Goal: Task Accomplishment & Management: Manage account settings

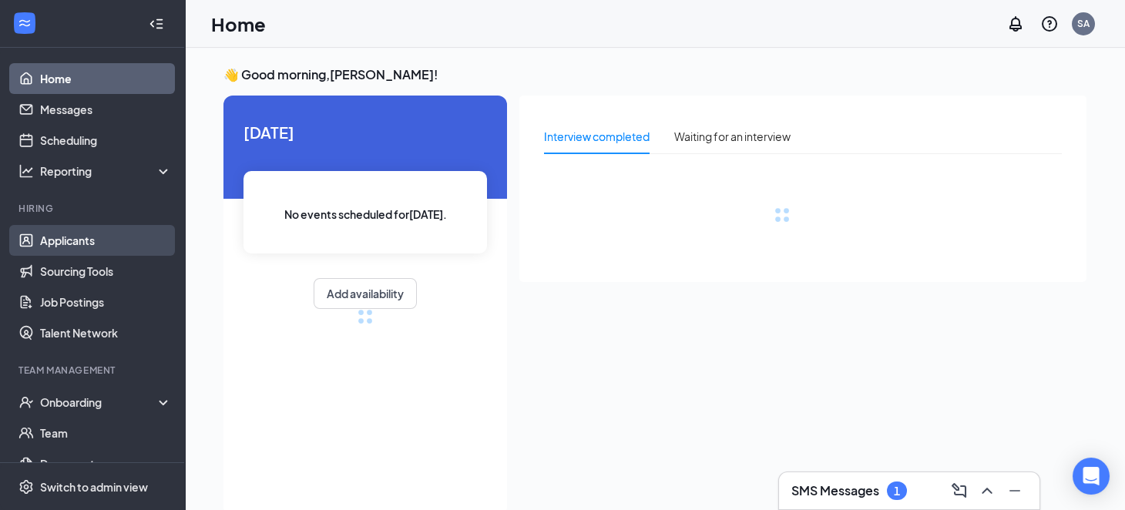
click at [93, 245] on link "Applicants" at bounding box center [106, 240] width 132 height 31
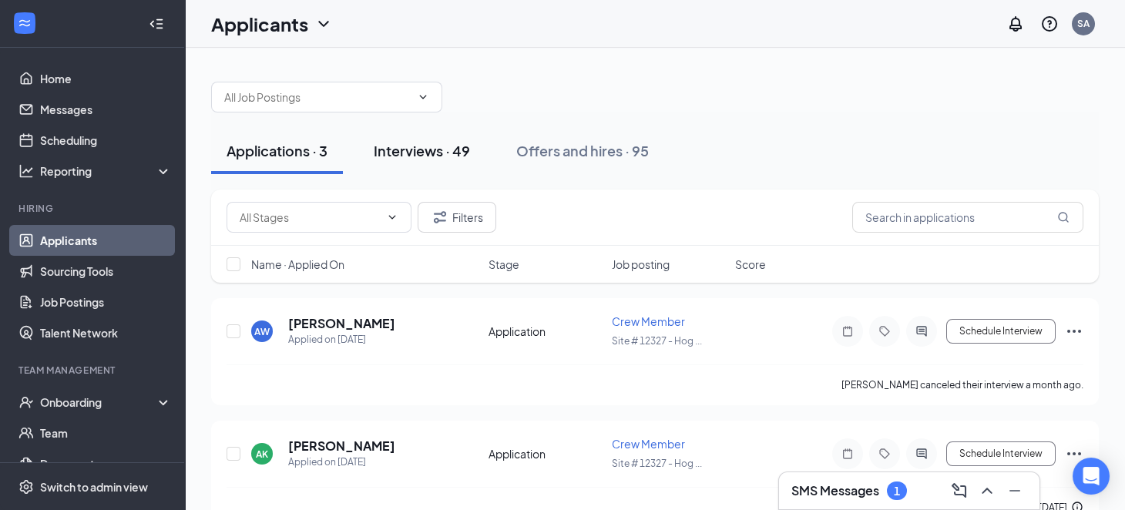
click at [371, 157] on button "Interviews · 49" at bounding box center [421, 151] width 127 height 46
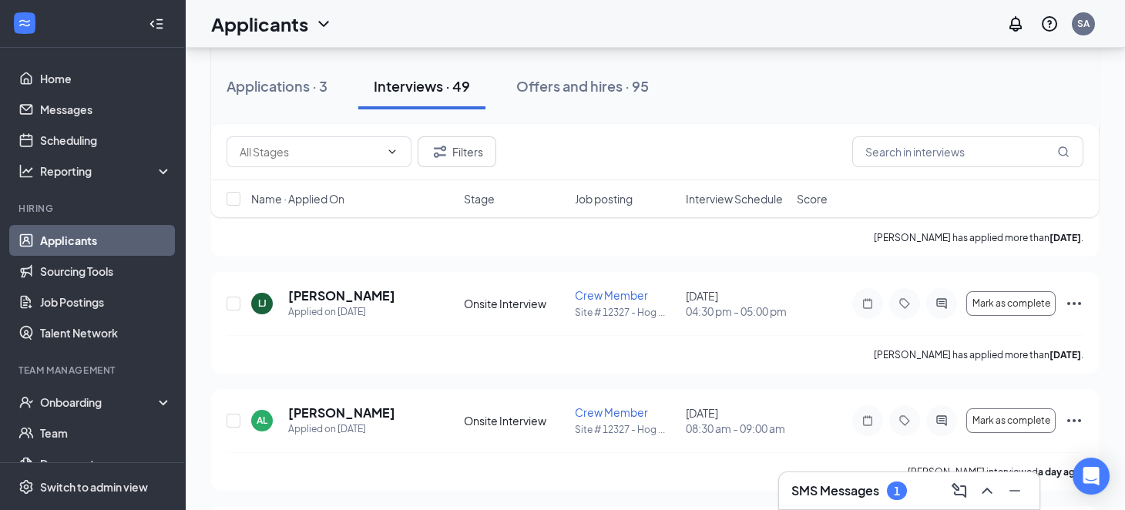
scroll to position [770, 0]
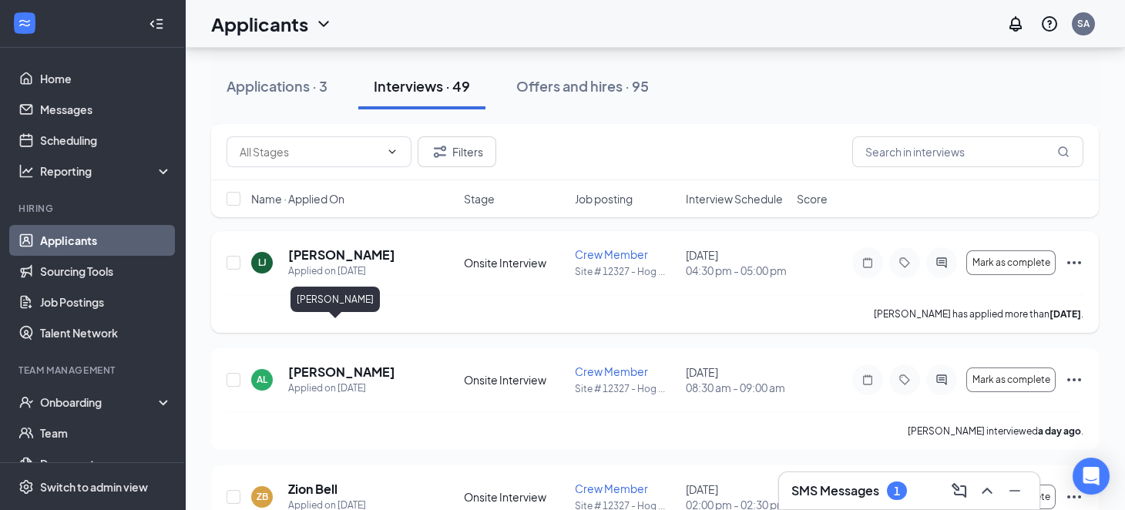
click at [323, 264] on h5 "[PERSON_NAME]" at bounding box center [341, 255] width 107 height 17
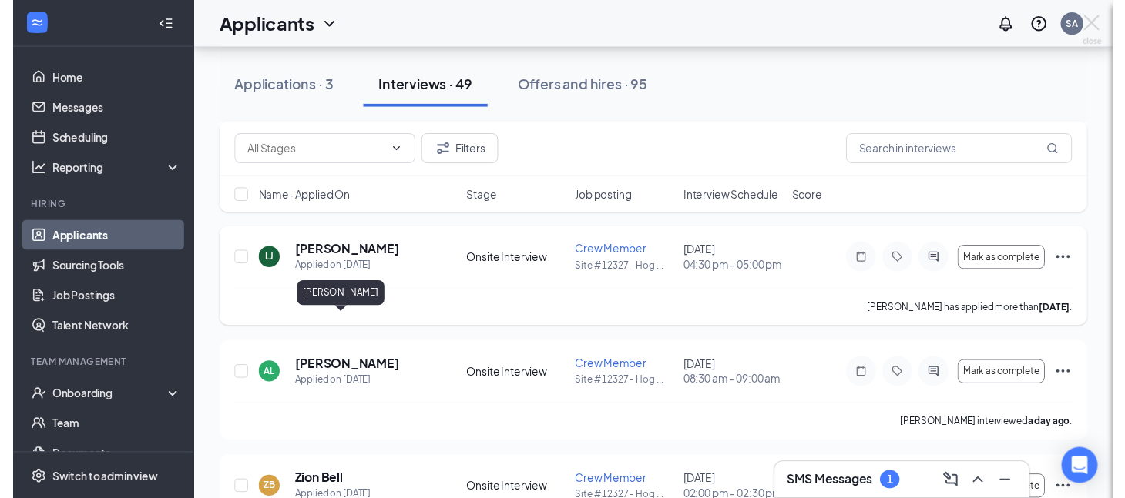
scroll to position [714, 0]
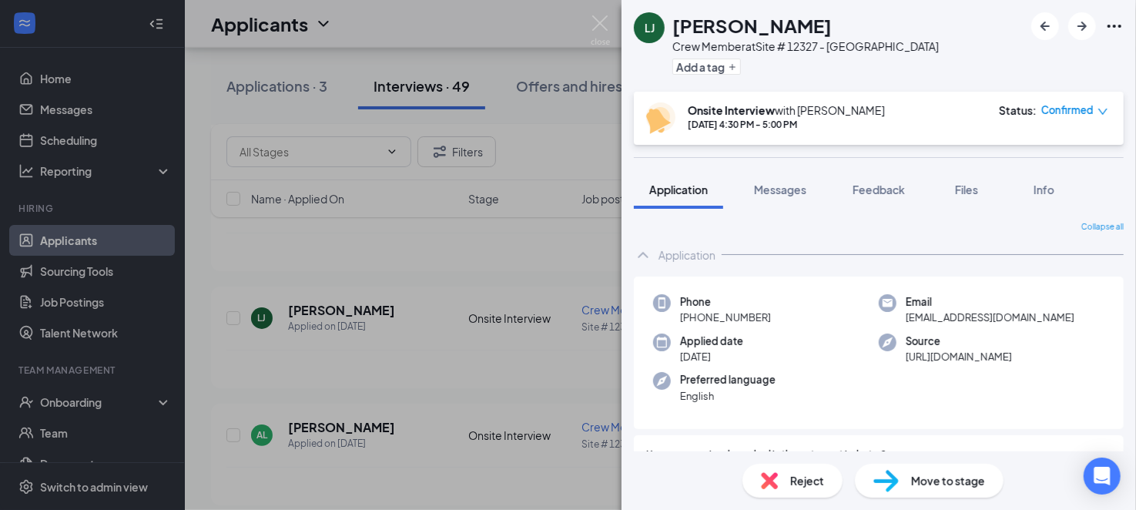
click at [917, 472] on span "Move to stage" at bounding box center [948, 480] width 74 height 17
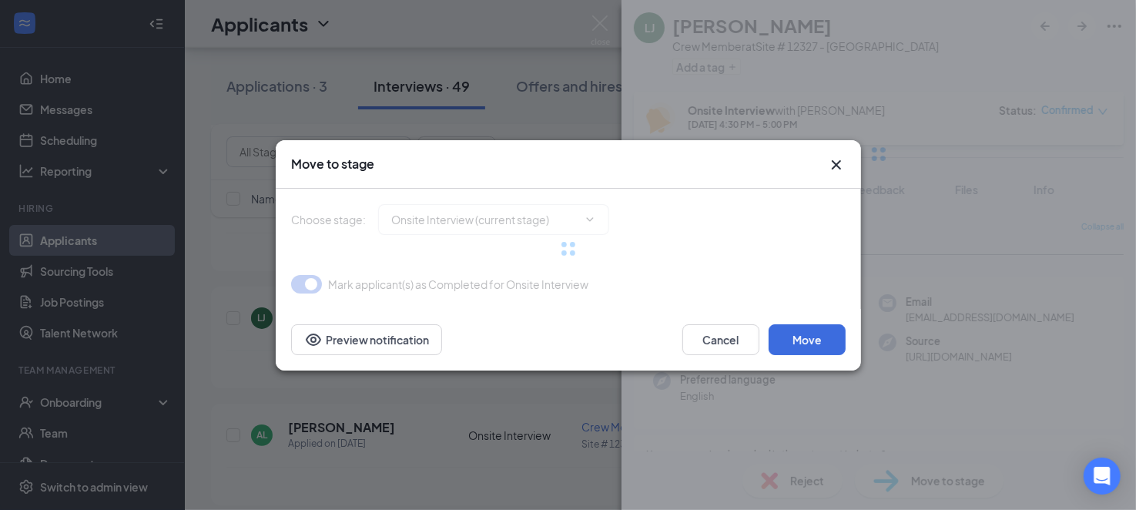
type input "Hiring Complete (final stage)"
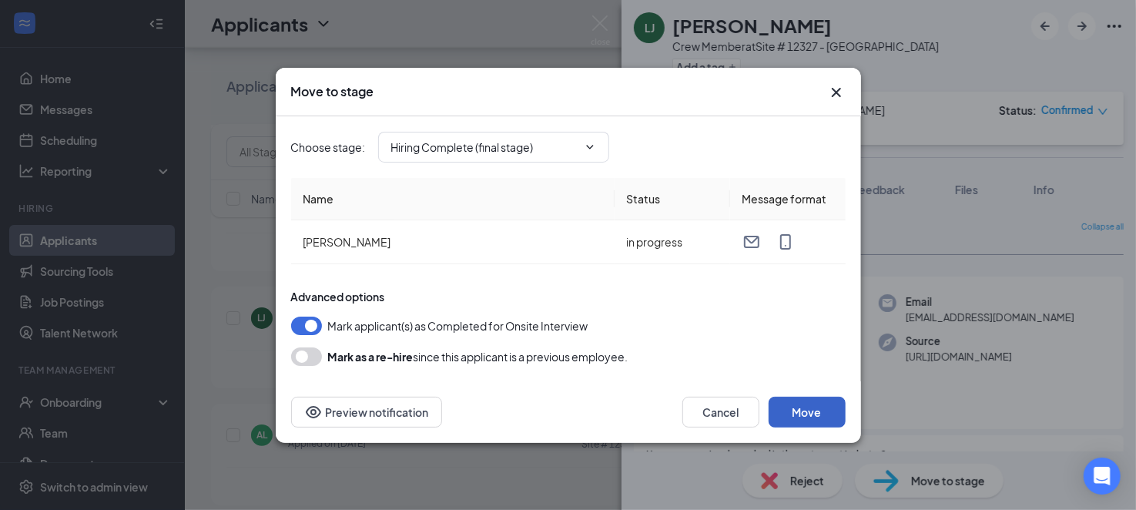
click at [823, 405] on button "Move" at bounding box center [807, 412] width 77 height 31
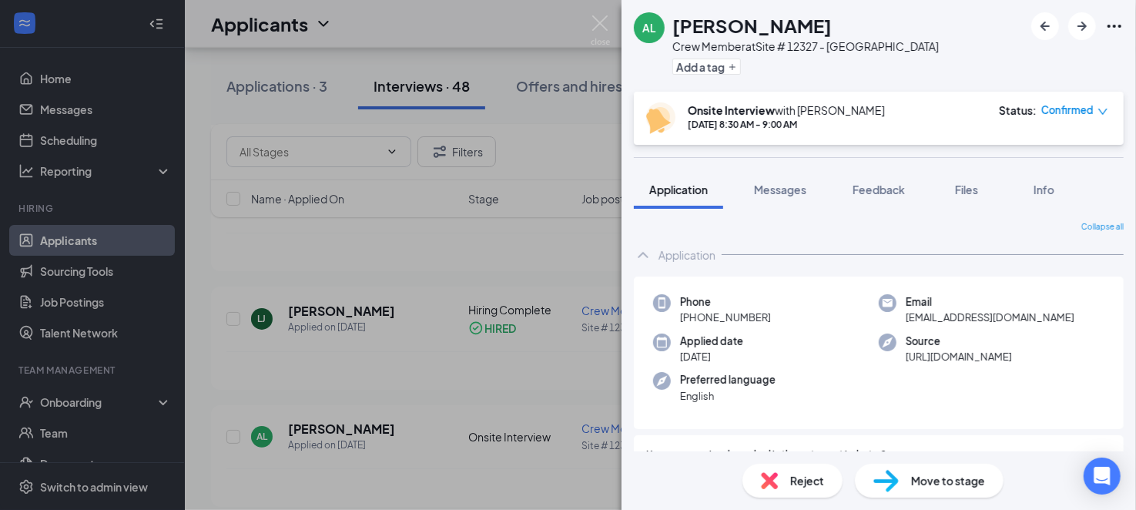
click at [247, 264] on div "AL [PERSON_NAME] Crew Member at Site # 12327 - [GEOGRAPHIC_DATA] Add a tag Onsi…" at bounding box center [568, 255] width 1136 height 510
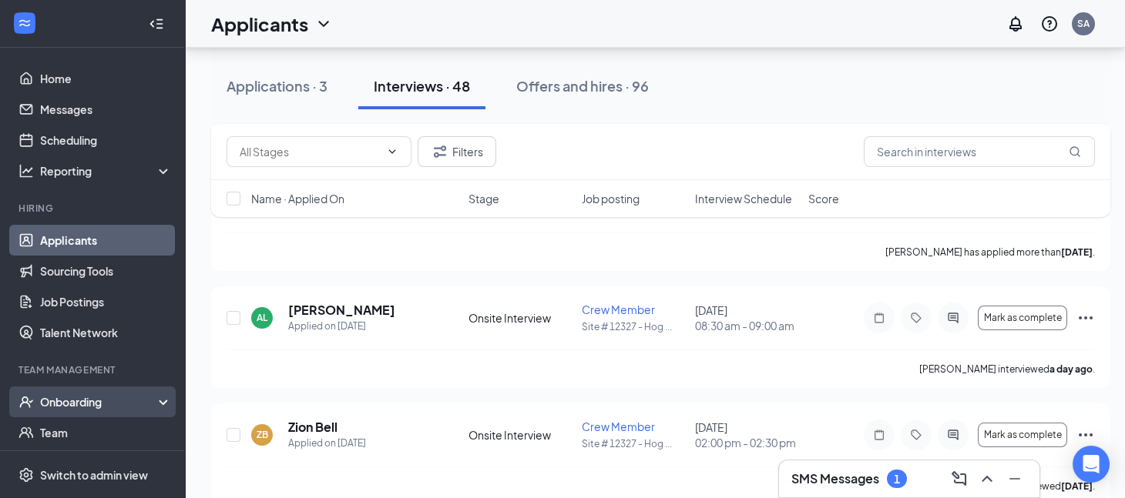
click at [93, 407] on div "Onboarding" at bounding box center [99, 401] width 119 height 15
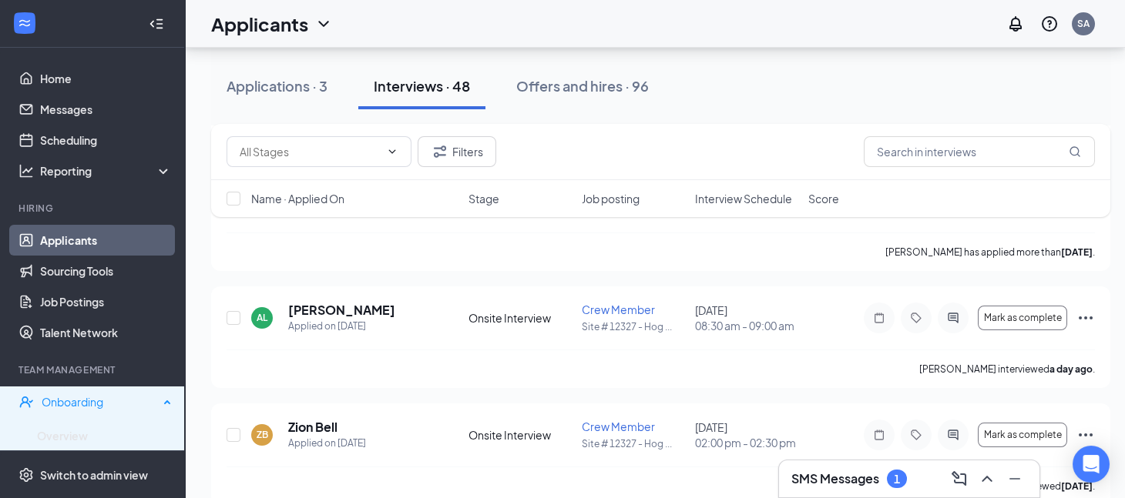
scroll to position [153, 0]
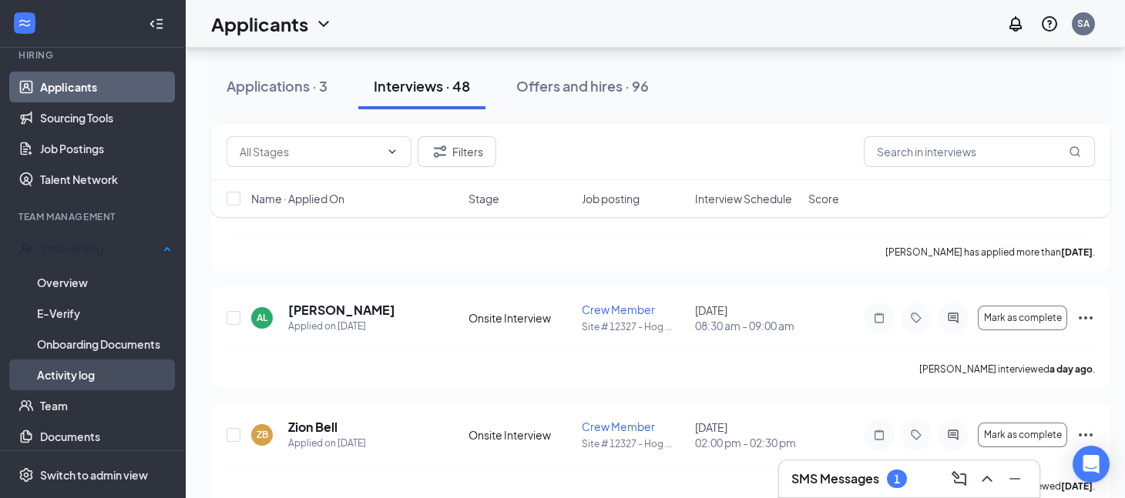
click at [102, 371] on link "Activity log" at bounding box center [104, 375] width 135 height 31
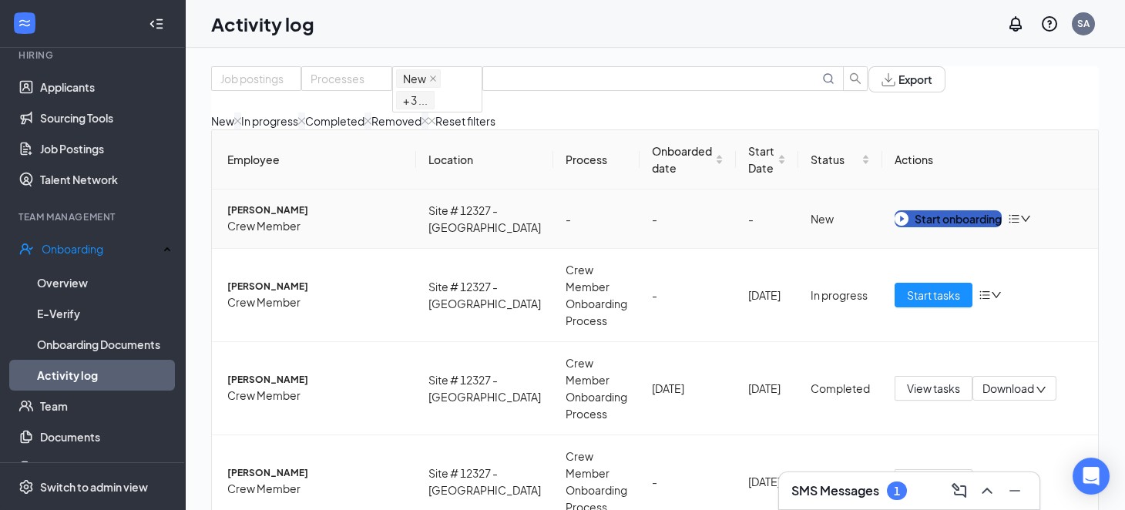
click at [961, 227] on div "Start onboarding" at bounding box center [948, 218] width 107 height 17
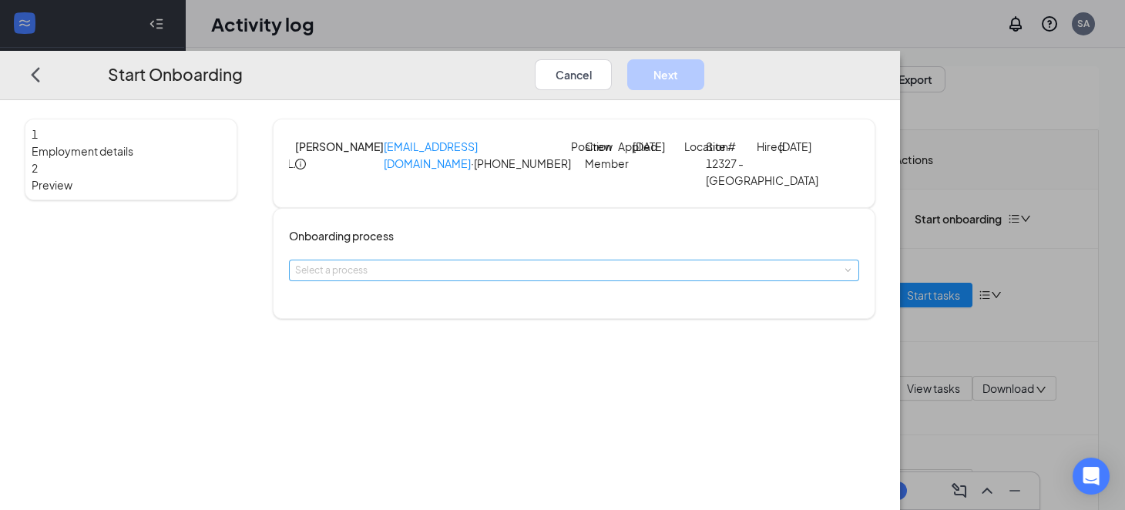
click at [598, 278] on div "Select a process" at bounding box center [570, 270] width 551 height 15
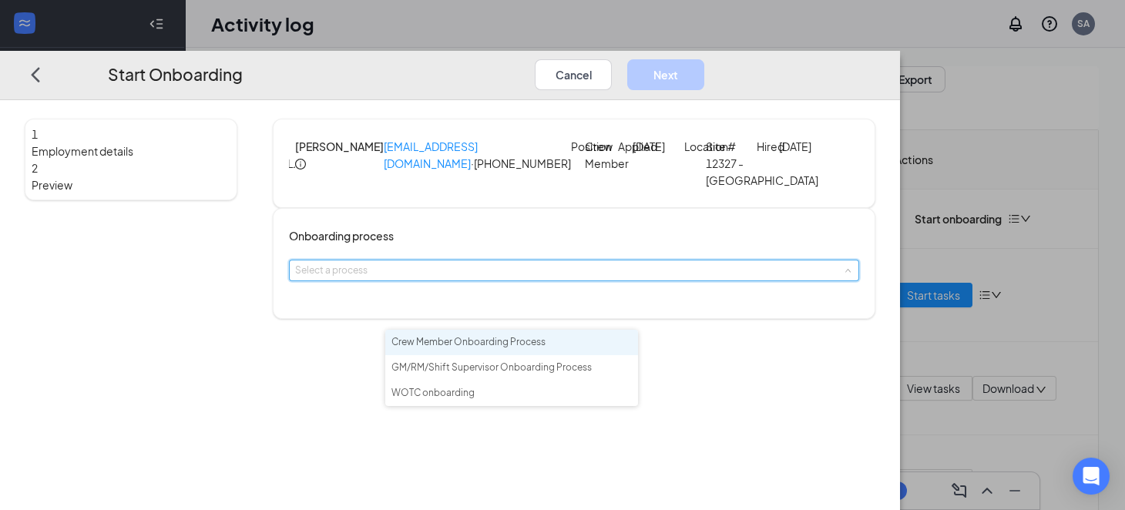
click at [545, 343] on span "Crew Member Onboarding Process" at bounding box center [468, 342] width 154 height 12
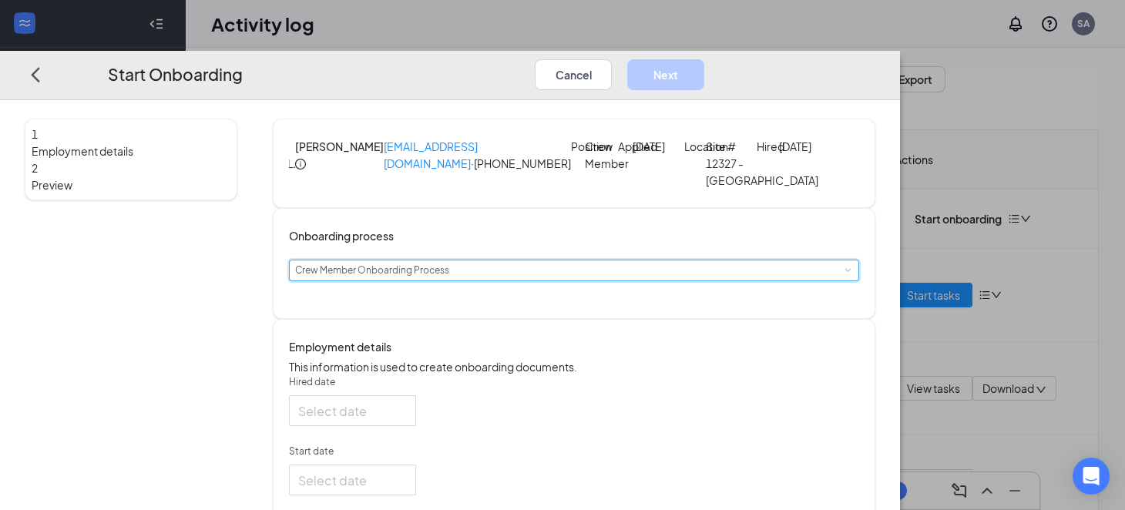
type input "[DATE]"
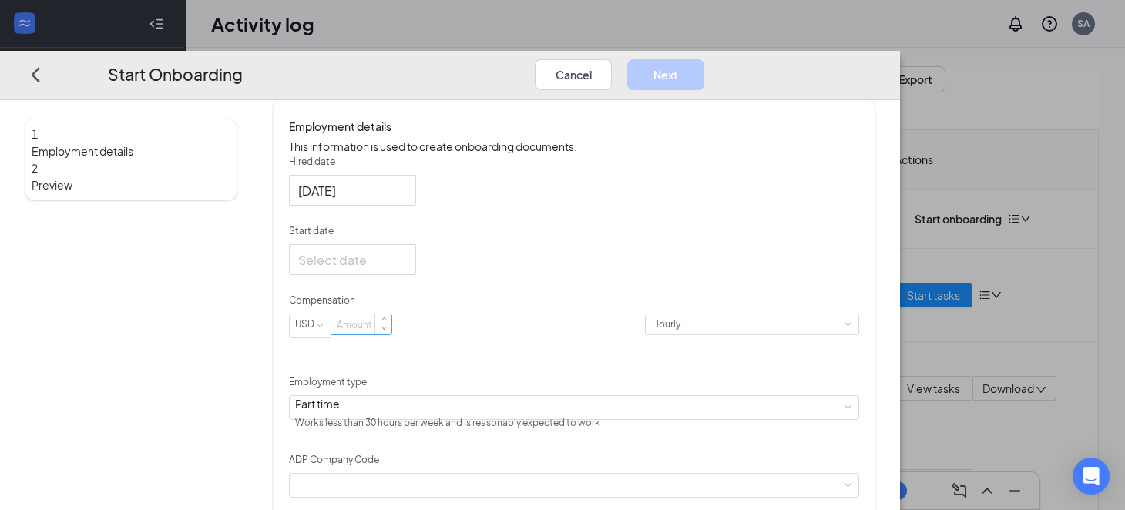
scroll to position [231, 0]
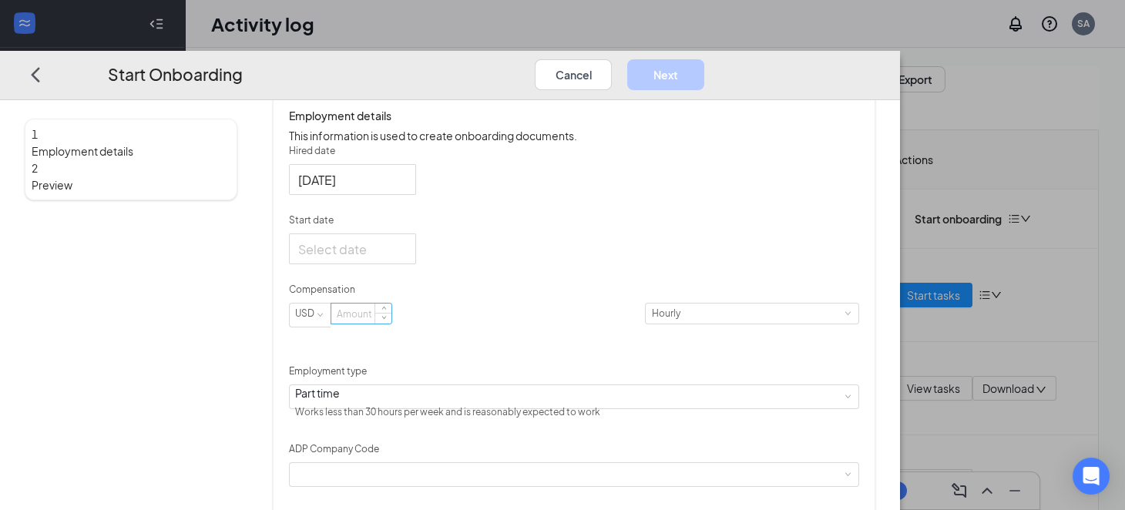
click at [391, 324] on input at bounding box center [361, 314] width 60 height 20
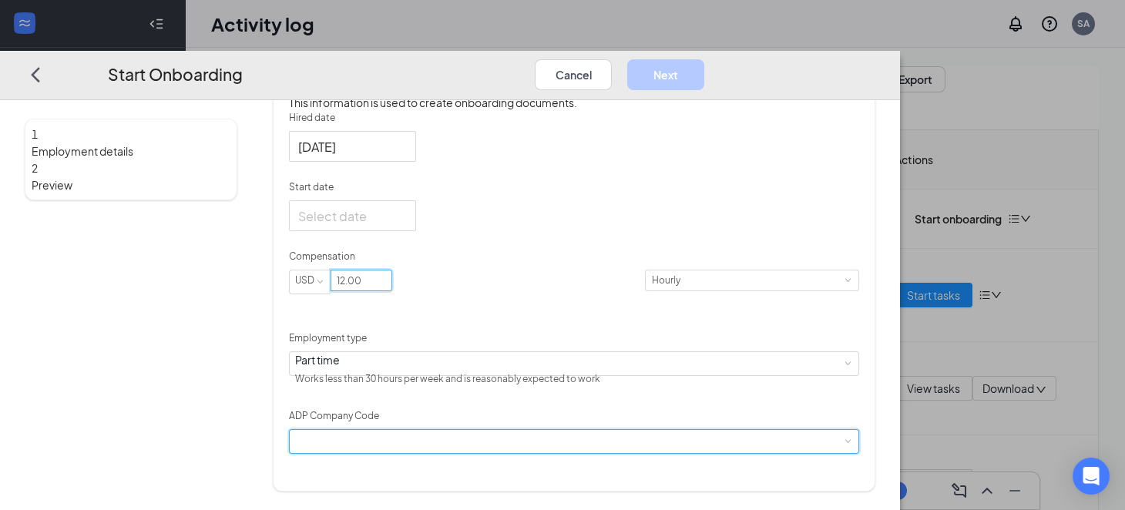
type input "12"
click at [523, 451] on div at bounding box center [574, 441] width 558 height 23
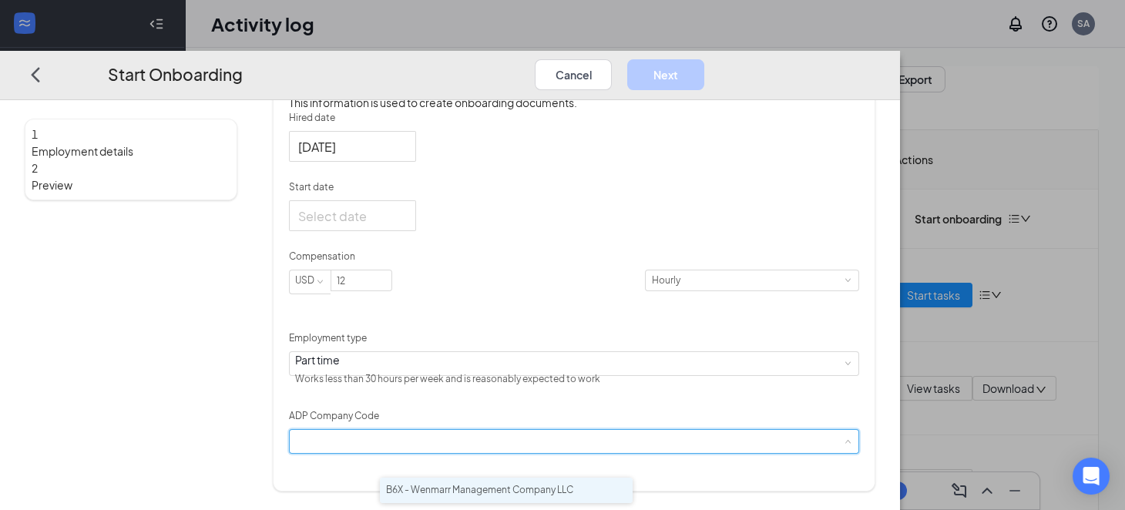
click at [511, 487] on li "B6X - Wenmarr Management Company LLC" at bounding box center [506, 490] width 253 height 25
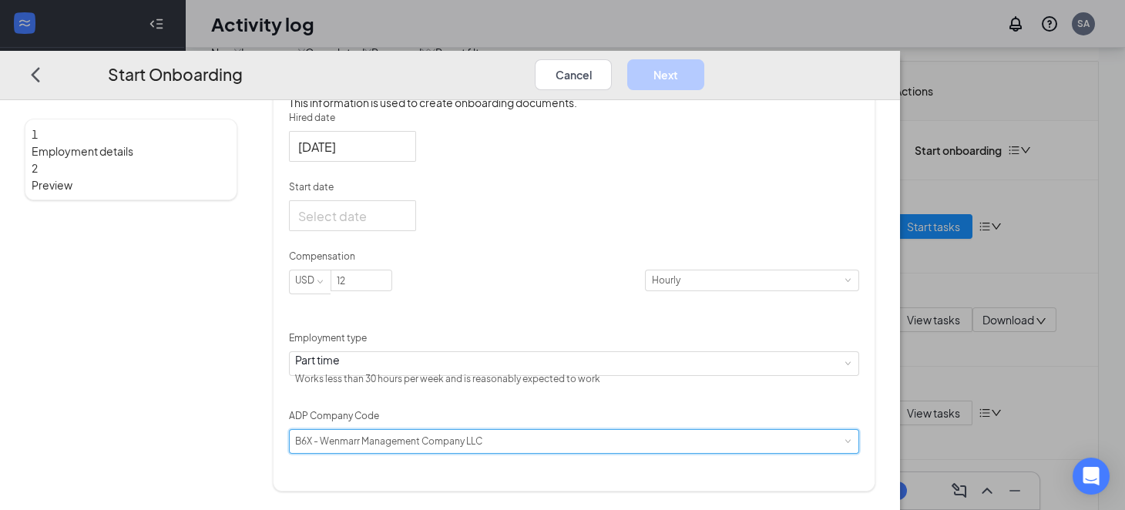
scroll to position [69, 0]
click at [780, 338] on div "Hired date [DATE] Start date Compensation USD 12 [DEMOGRAPHIC_DATA] Employment …" at bounding box center [574, 282] width 570 height 343
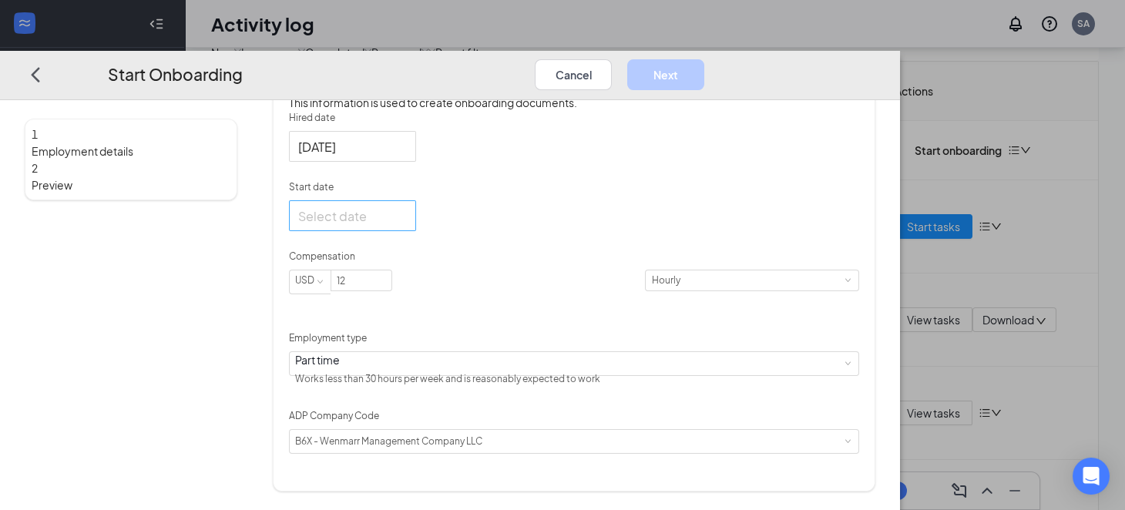
click at [407, 226] on div at bounding box center [352, 215] width 109 height 19
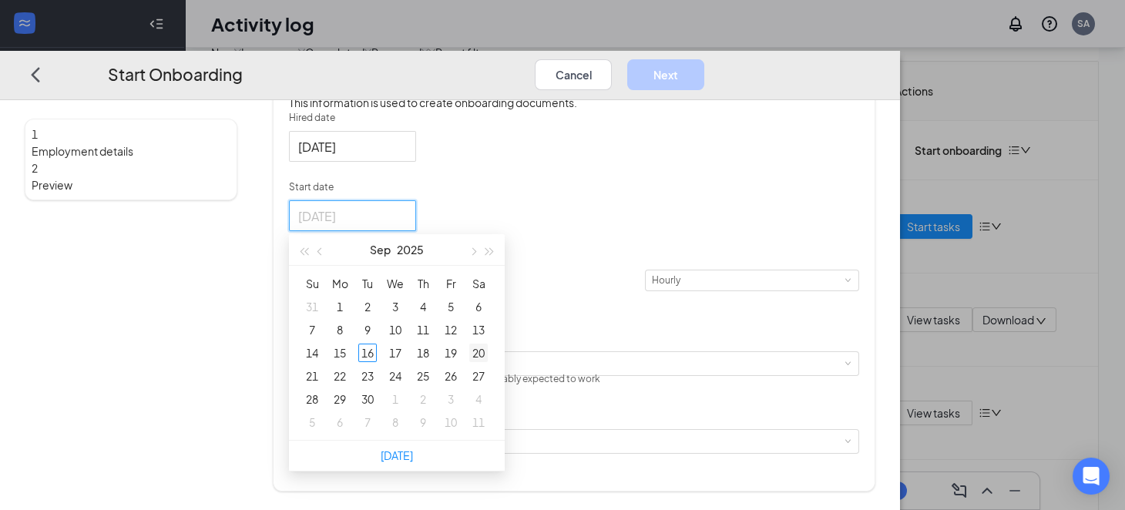
type input "[DATE]"
click at [488, 362] on div "20" at bounding box center [478, 353] width 18 height 18
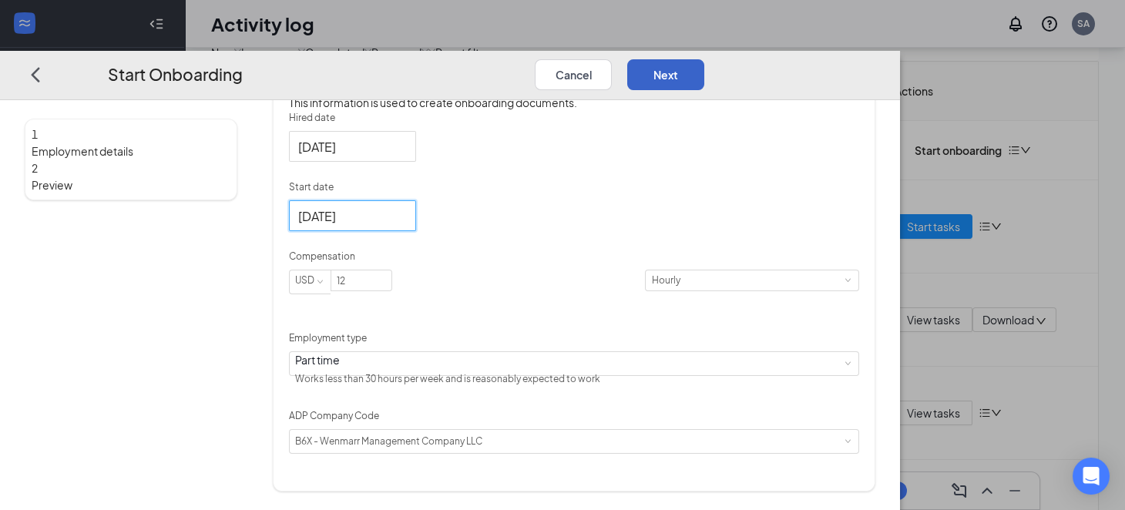
click at [704, 59] on button "Next" at bounding box center [665, 74] width 77 height 31
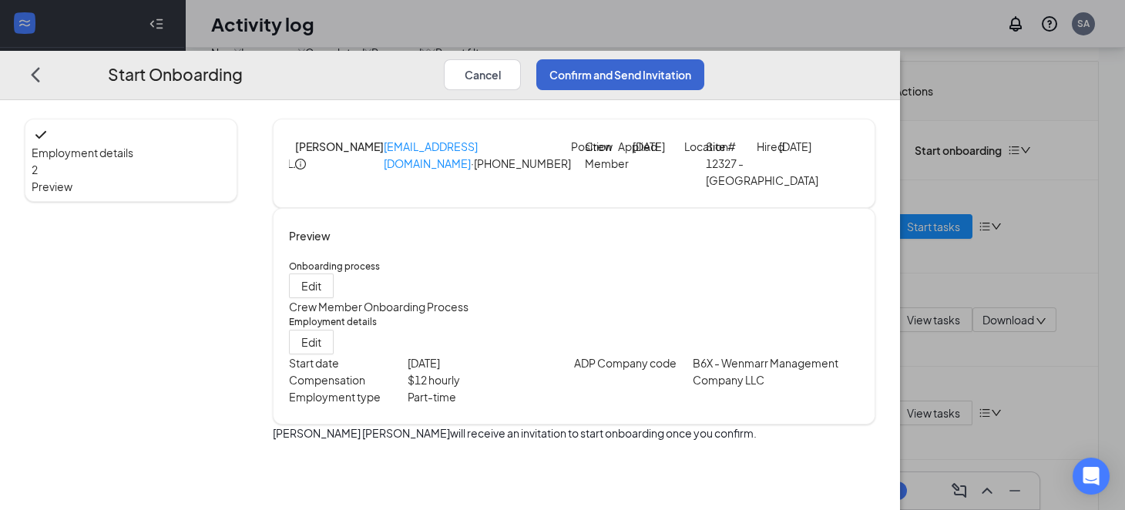
scroll to position [16, 0]
click at [704, 59] on button "Confirm and Send Invitation" at bounding box center [620, 74] width 168 height 31
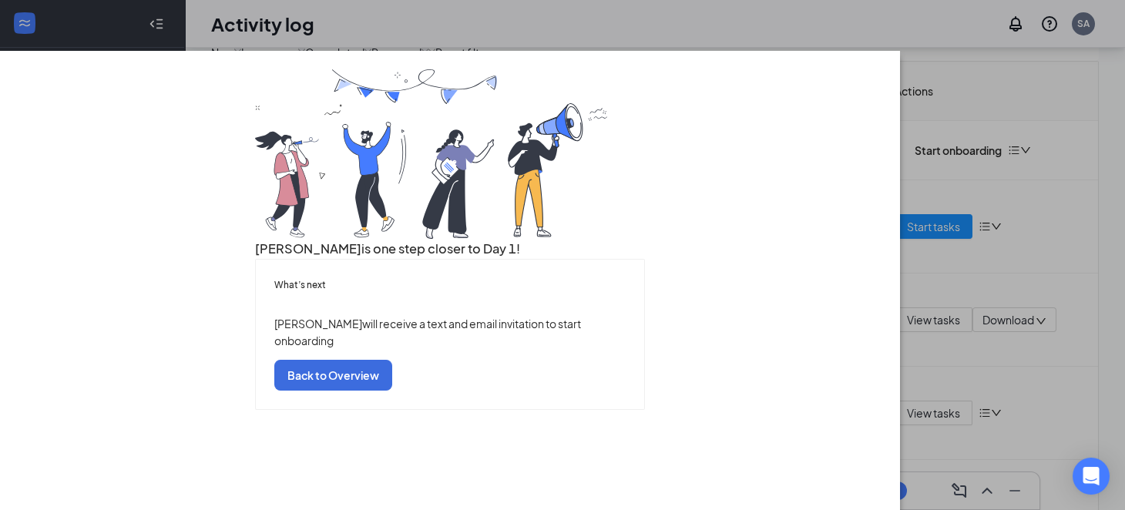
scroll to position [0, 0]
